Goal: Task Accomplishment & Management: Manage account settings

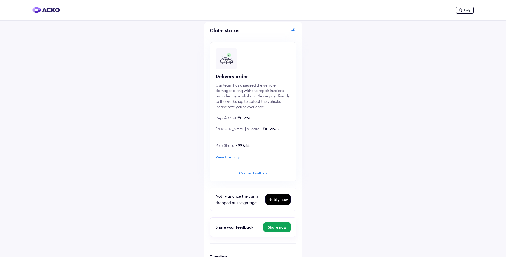
click at [231, 147] on span "Your Share" at bounding box center [225, 145] width 19 height 5
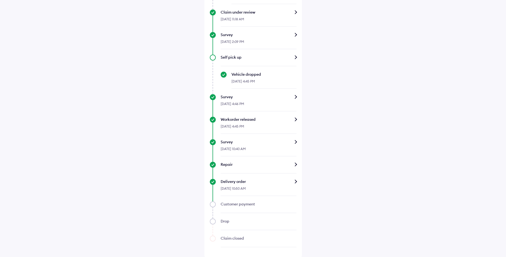
scroll to position [340, 0]
click at [228, 203] on div "Customer payment" at bounding box center [259, 202] width 76 height 5
click at [294, 180] on div "Delivery order" at bounding box center [259, 179] width 76 height 5
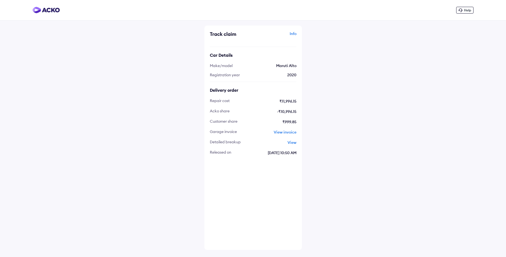
click at [293, 141] on span "View" at bounding box center [292, 142] width 9 height 5
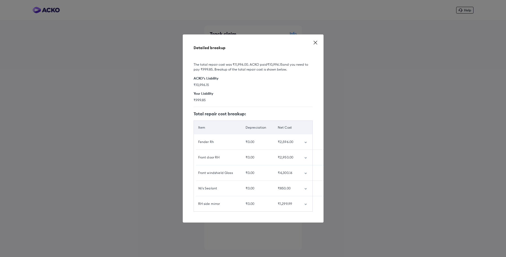
click at [316, 43] on icon at bounding box center [315, 42] width 3 height 3
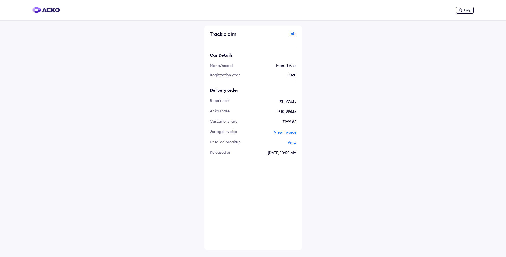
click at [286, 131] on span "View invoice" at bounding box center [285, 131] width 23 height 5
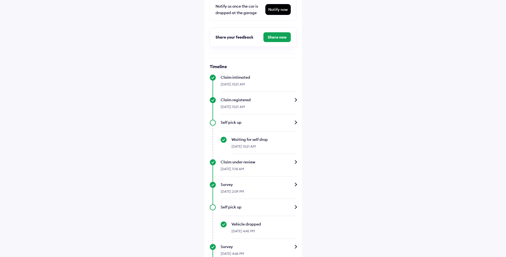
scroll to position [332, 0]
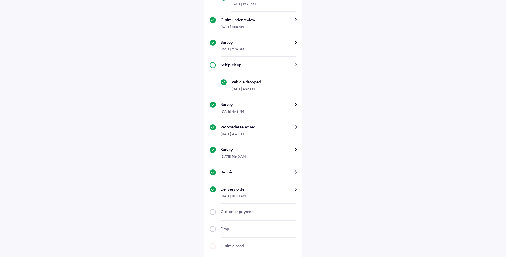
click at [226, 210] on div "Customer payment" at bounding box center [259, 211] width 76 height 5
click at [244, 188] on div "Delivery order" at bounding box center [259, 188] width 76 height 5
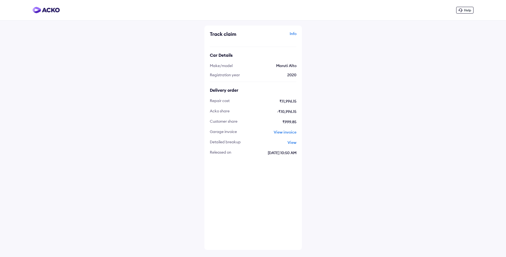
click at [277, 154] on span "16 Sep | 10:50 AM" at bounding box center [267, 153] width 60 height 6
click at [292, 33] on div "Info" at bounding box center [276, 36] width 42 height 10
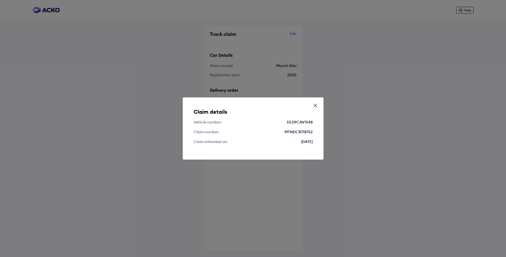
click at [316, 105] on icon at bounding box center [315, 105] width 3 height 3
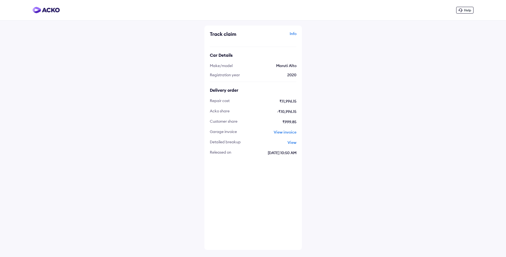
click at [465, 10] on span "Help" at bounding box center [467, 10] width 7 height 4
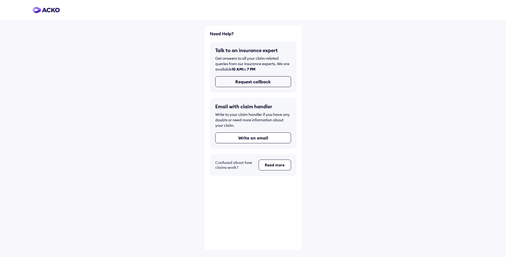
click at [227, 80] on button "Request callback" at bounding box center [253, 81] width 76 height 11
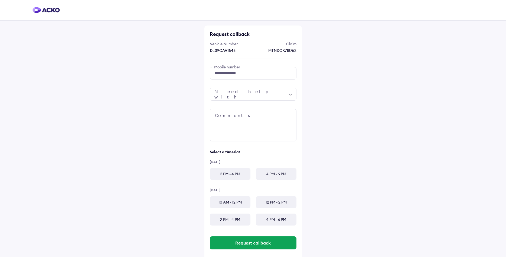
click at [240, 96] on div at bounding box center [253, 93] width 87 height 13
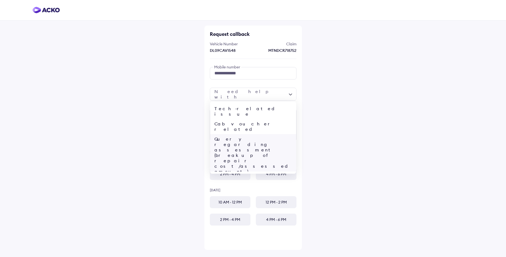
scroll to position [21, 0]
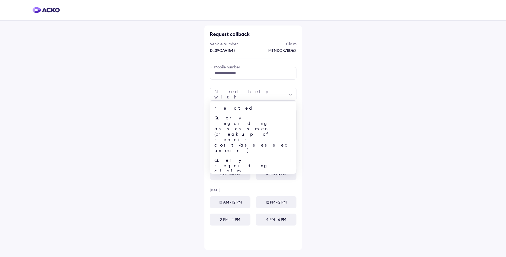
click at [223, 232] on div "Other" at bounding box center [253, 237] width 86 height 10
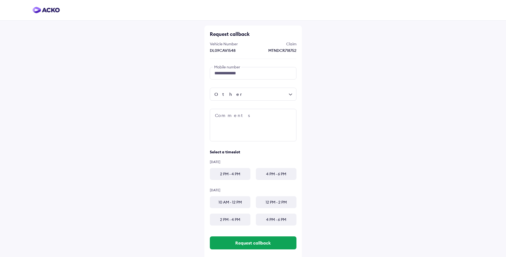
click at [288, 94] on div "Other" at bounding box center [253, 93] width 87 height 13
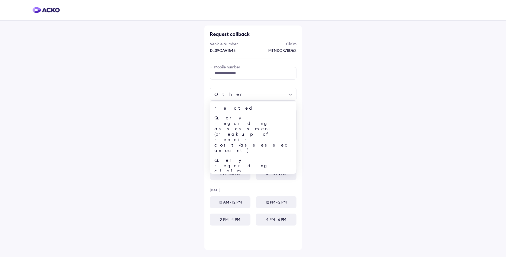
click at [441, 127] on div "**********" at bounding box center [253, 128] width 506 height 257
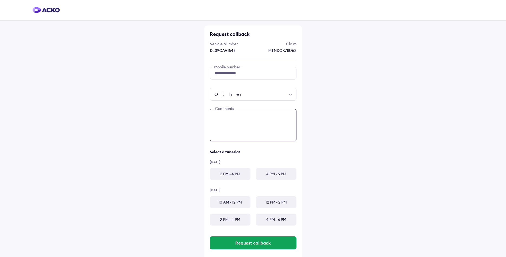
click at [238, 116] on textarea at bounding box center [253, 125] width 87 height 33
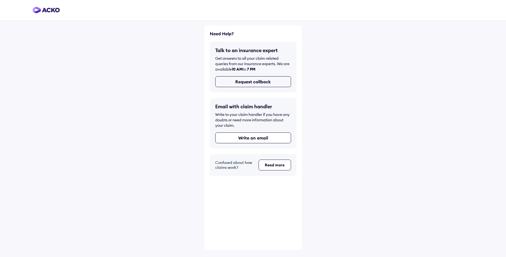
click at [272, 81] on button "Request callback" at bounding box center [253, 81] width 76 height 11
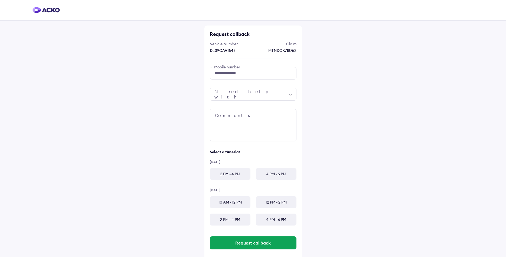
click at [256, 98] on div at bounding box center [253, 93] width 87 height 13
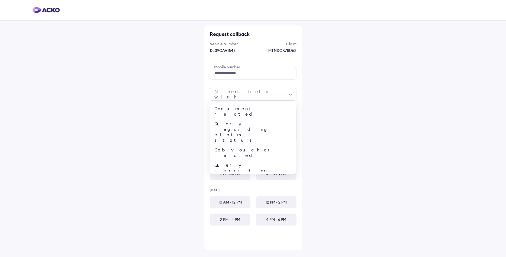
scroll to position [21, 0]
click at [226, 232] on div "Other" at bounding box center [253, 237] width 86 height 10
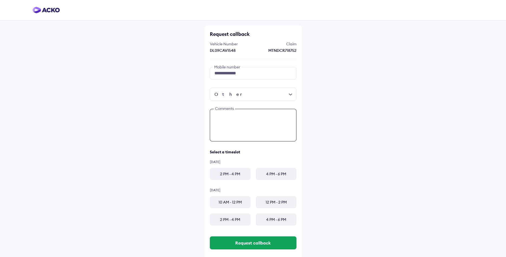
click at [235, 119] on textarea at bounding box center [253, 125] width 87 height 33
drag, startPoint x: 249, startPoint y: 115, endPoint x: 215, endPoint y: 118, distance: 34.0
click at [215, 118] on textarea "**********" at bounding box center [253, 125] width 87 height 33
click at [240, 118] on textarea "******" at bounding box center [253, 125] width 87 height 33
paste textarea "**********"
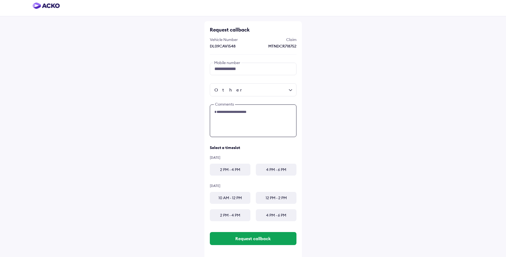
scroll to position [9, 0]
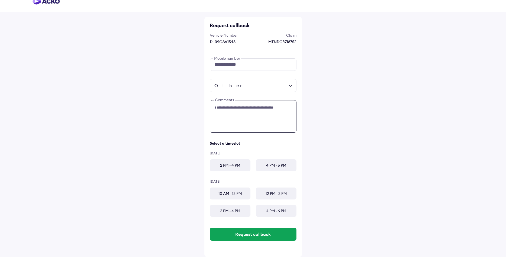
type textarea "**********"
click at [230, 168] on div "2 PM - 4 PM" at bounding box center [230, 165] width 41 height 12
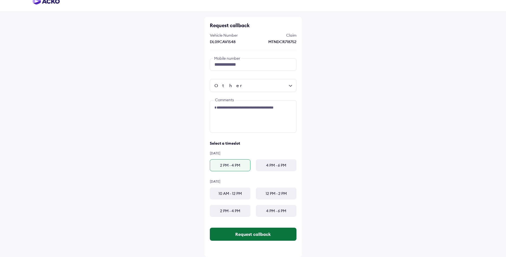
click at [256, 235] on button "Request callback" at bounding box center [253, 233] width 87 height 13
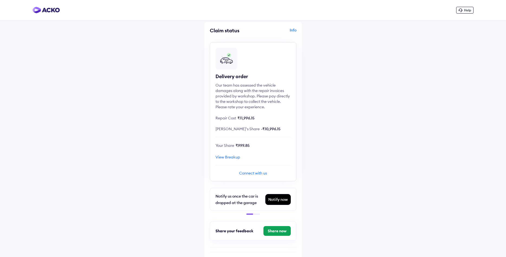
click at [239, 142] on div "Delivery order Our team has assessed the vehicle damages along with the repair …" at bounding box center [253, 111] width 87 height 139
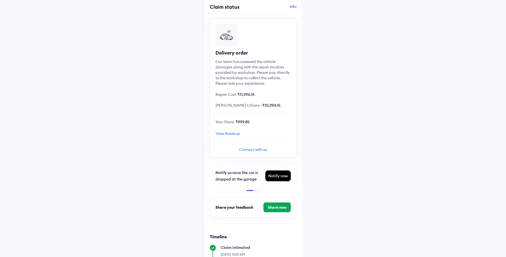
scroll to position [55, 0]
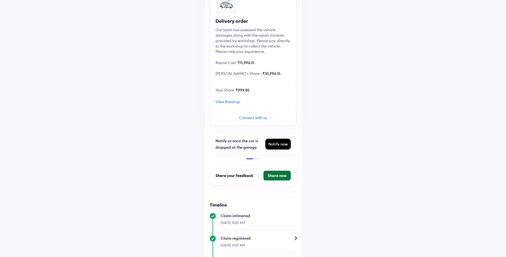
click at [281, 173] on button "Share now" at bounding box center [277, 175] width 27 height 10
